Goal: Check status: Check status

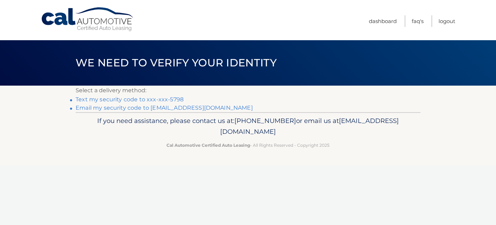
click at [145, 99] on link "Text my security code to xxx-xxx-5798" at bounding box center [130, 99] width 108 height 7
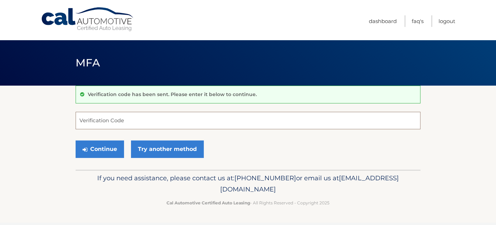
click at [134, 123] on input "Verification Code" at bounding box center [248, 120] width 345 height 17
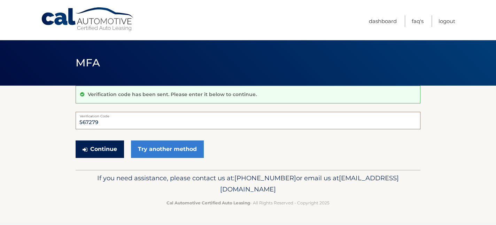
type input "567279"
click at [116, 146] on button "Continue" at bounding box center [100, 148] width 48 height 17
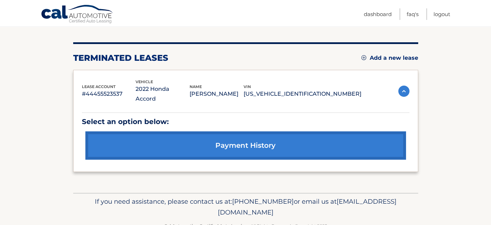
scroll to position [84, 0]
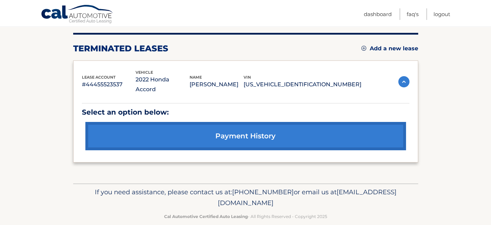
click at [272, 128] on link "payment history" at bounding box center [245, 136] width 321 height 28
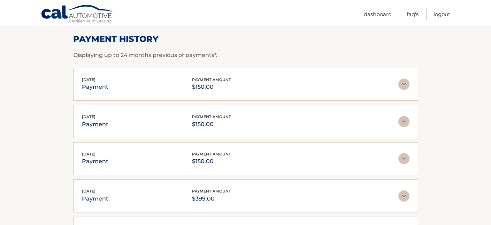
scroll to position [105, 0]
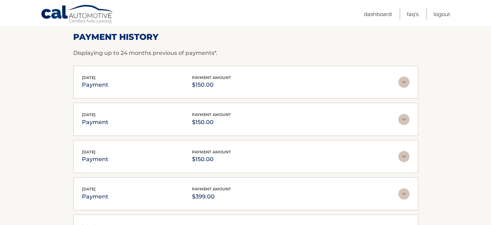
drag, startPoint x: 123, startPoint y: 1, endPoint x: 215, endPoint y: 17, distance: 93.8
click at [215, 17] on nav "Menu Dashboard FAQ's Logout" at bounding box center [295, 13] width 310 height 26
click at [445, 16] on link "Logout" at bounding box center [442, 14] width 17 height 12
